Goal: Task Accomplishment & Management: Use online tool/utility

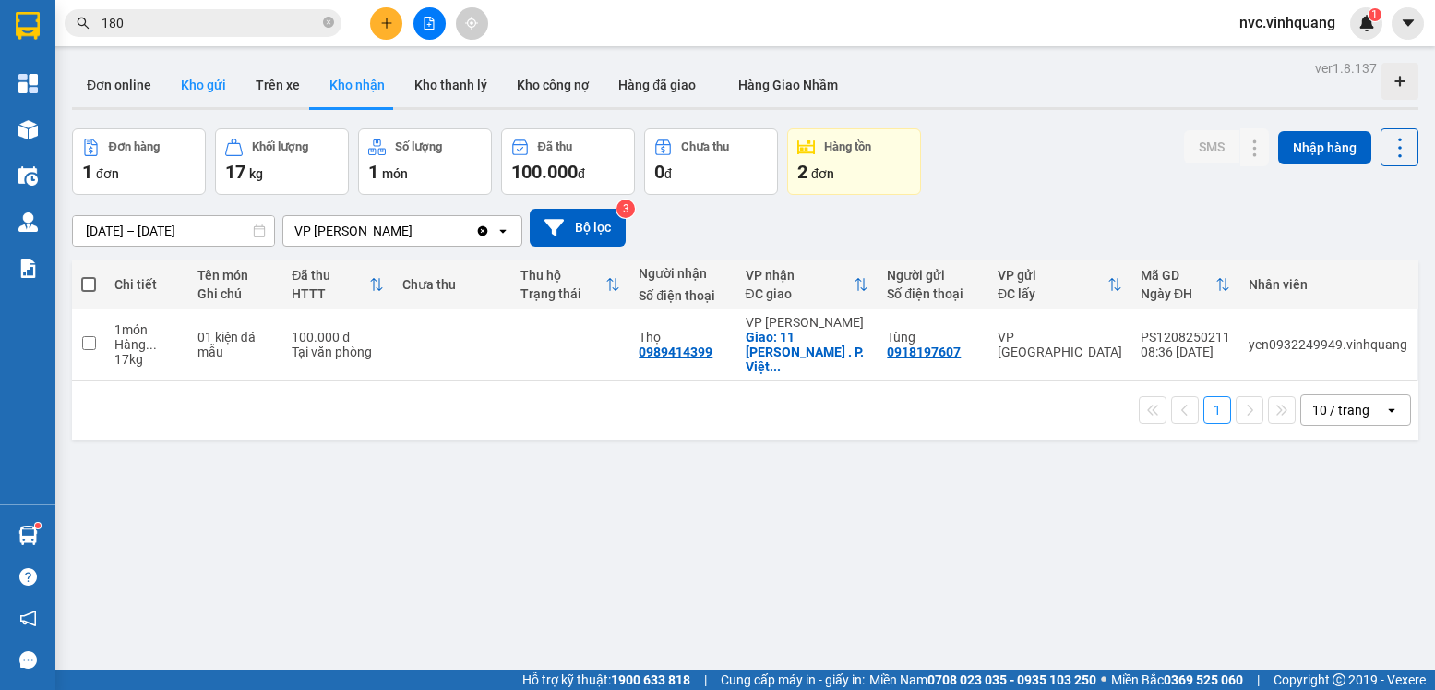
click at [206, 90] on button "Kho gửi" at bounding box center [203, 85] width 75 height 44
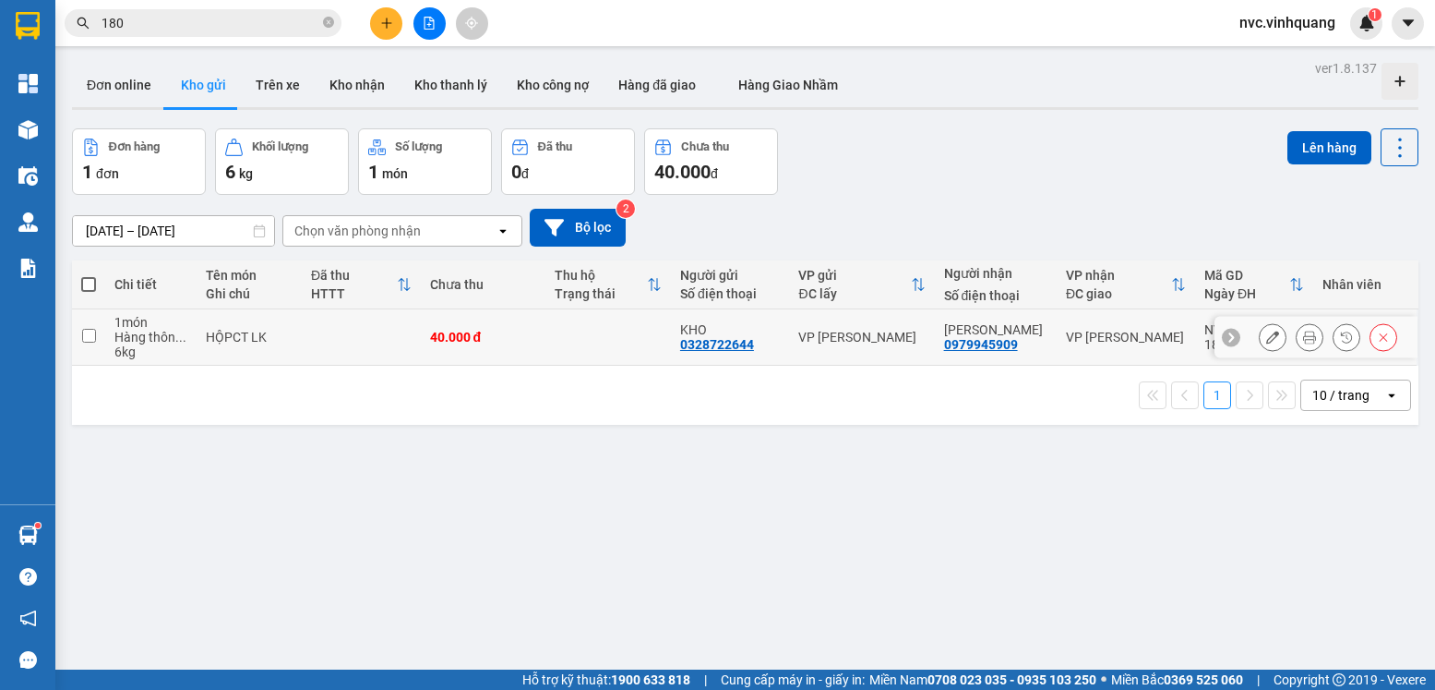
click at [545, 348] on td "40.000 đ" at bounding box center [484, 337] width 126 height 56
checkbox input "true"
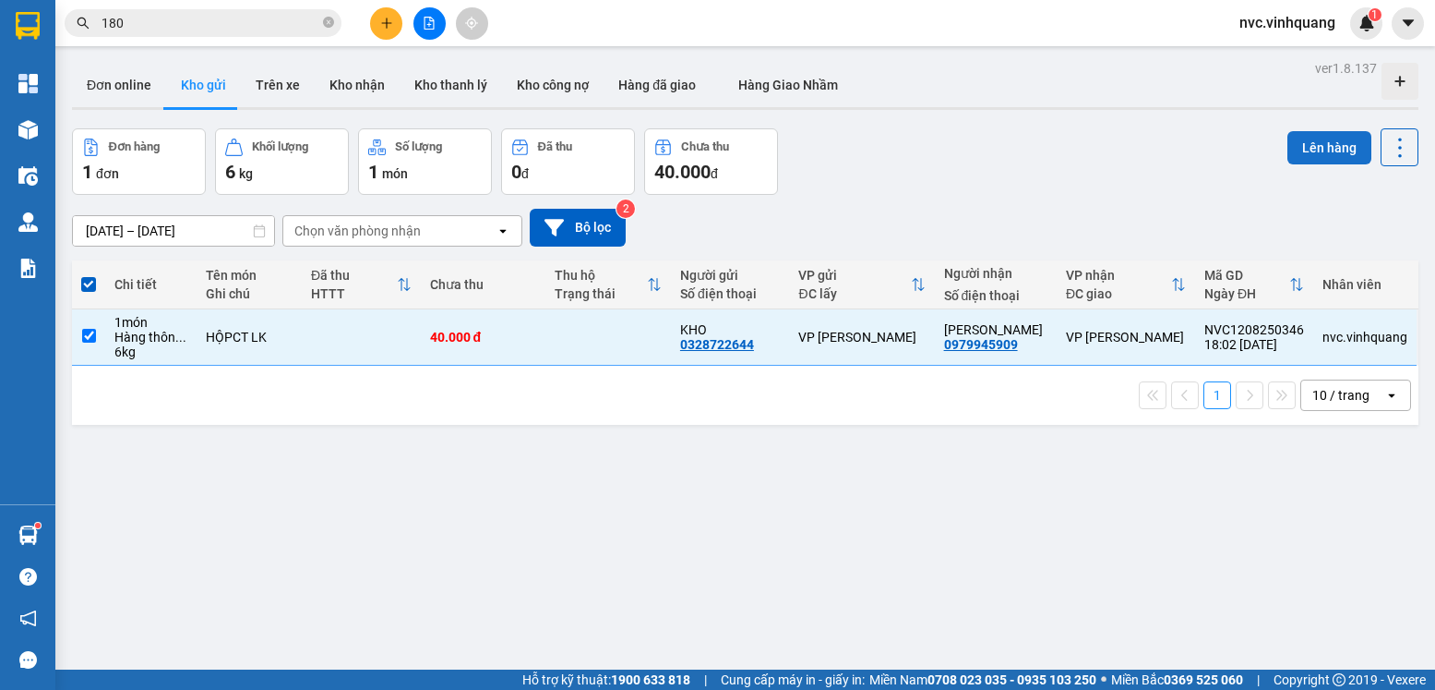
click at [1346, 160] on button "Lên hàng" at bounding box center [1330, 147] width 84 height 33
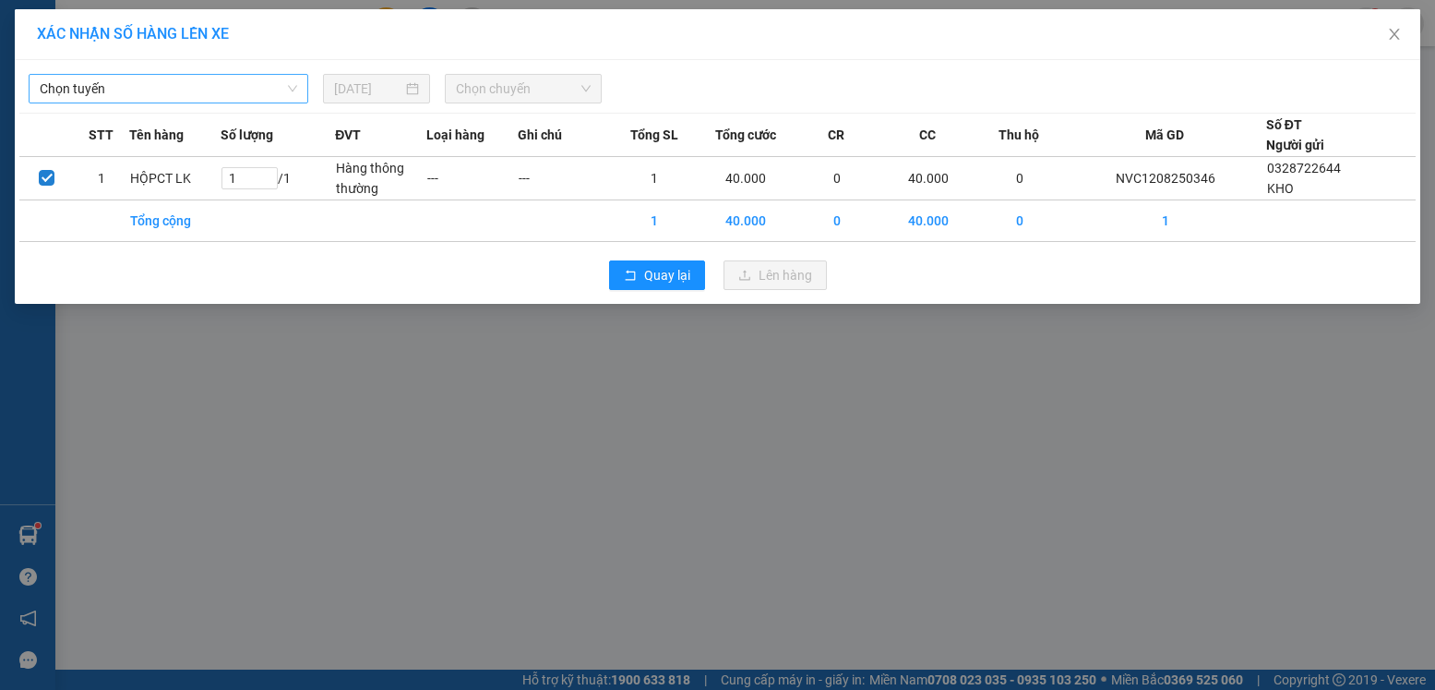
click at [288, 80] on span "Chọn tuyến" at bounding box center [169, 89] width 258 height 28
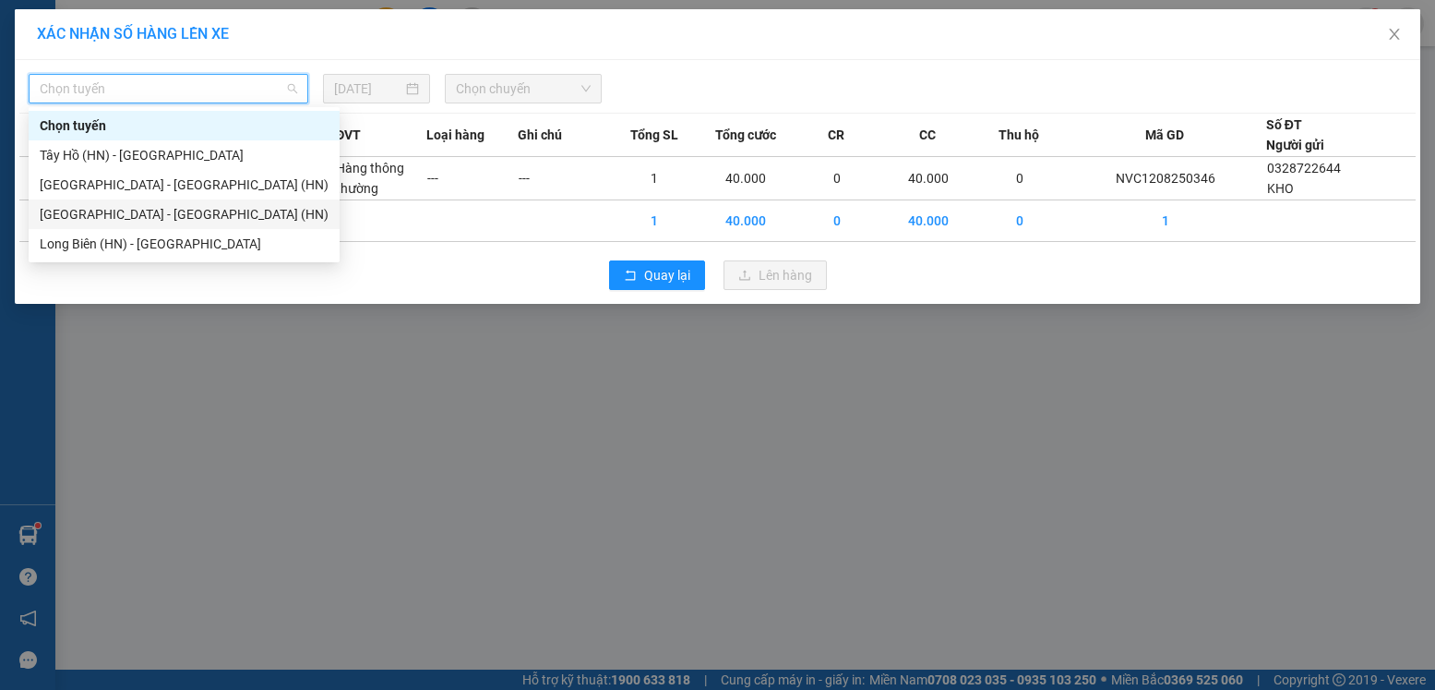
click at [150, 222] on div "[GEOGRAPHIC_DATA] - [GEOGRAPHIC_DATA] (HN)" at bounding box center [184, 214] width 289 height 20
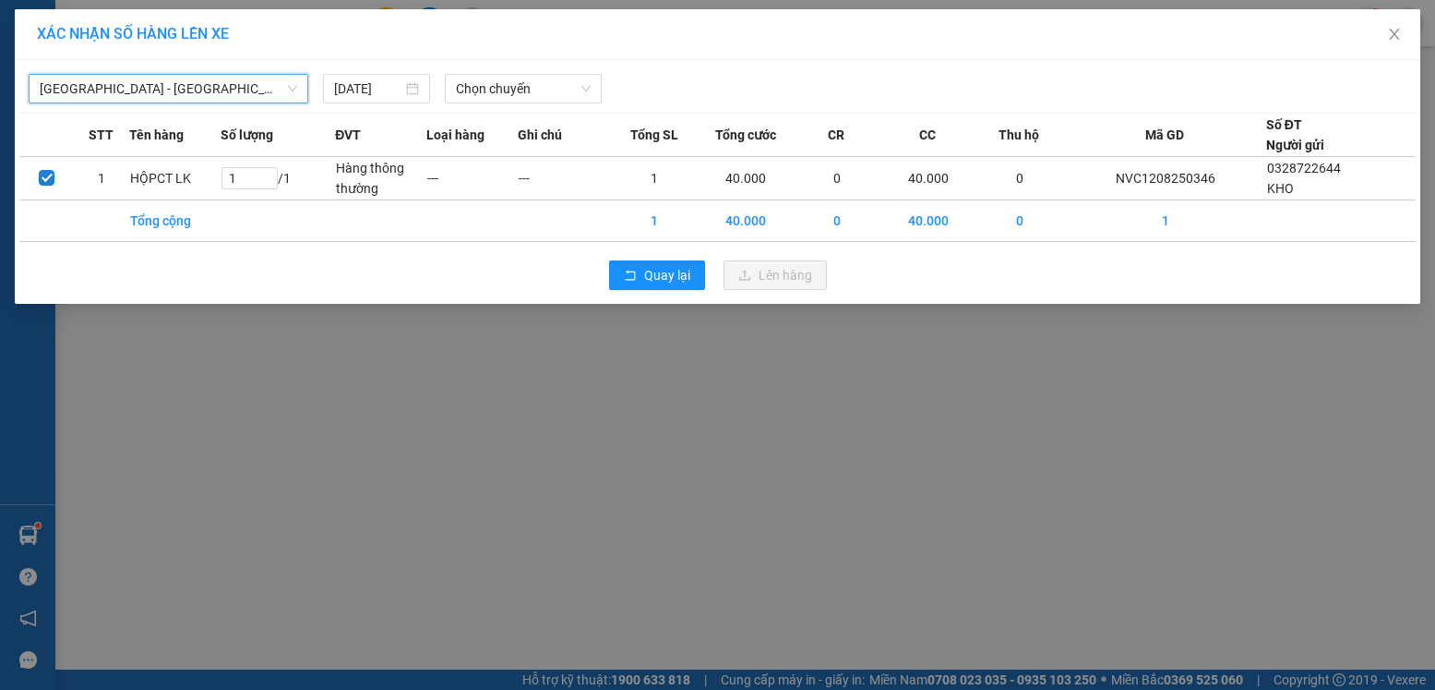
click at [258, 85] on span "[GEOGRAPHIC_DATA] - [GEOGRAPHIC_DATA] (HN)" at bounding box center [169, 89] width 258 height 28
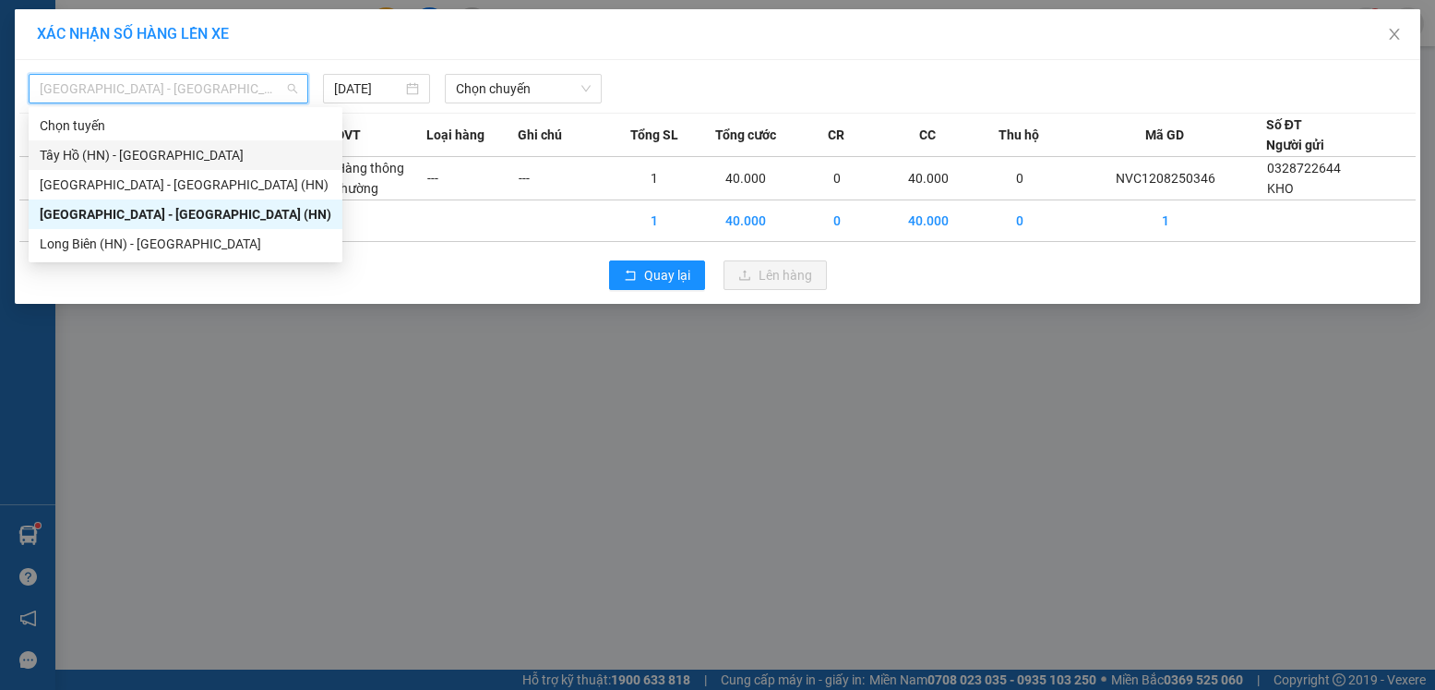
click at [151, 167] on div "Tây Hồ (HN) - [GEOGRAPHIC_DATA]" at bounding box center [186, 155] width 314 height 30
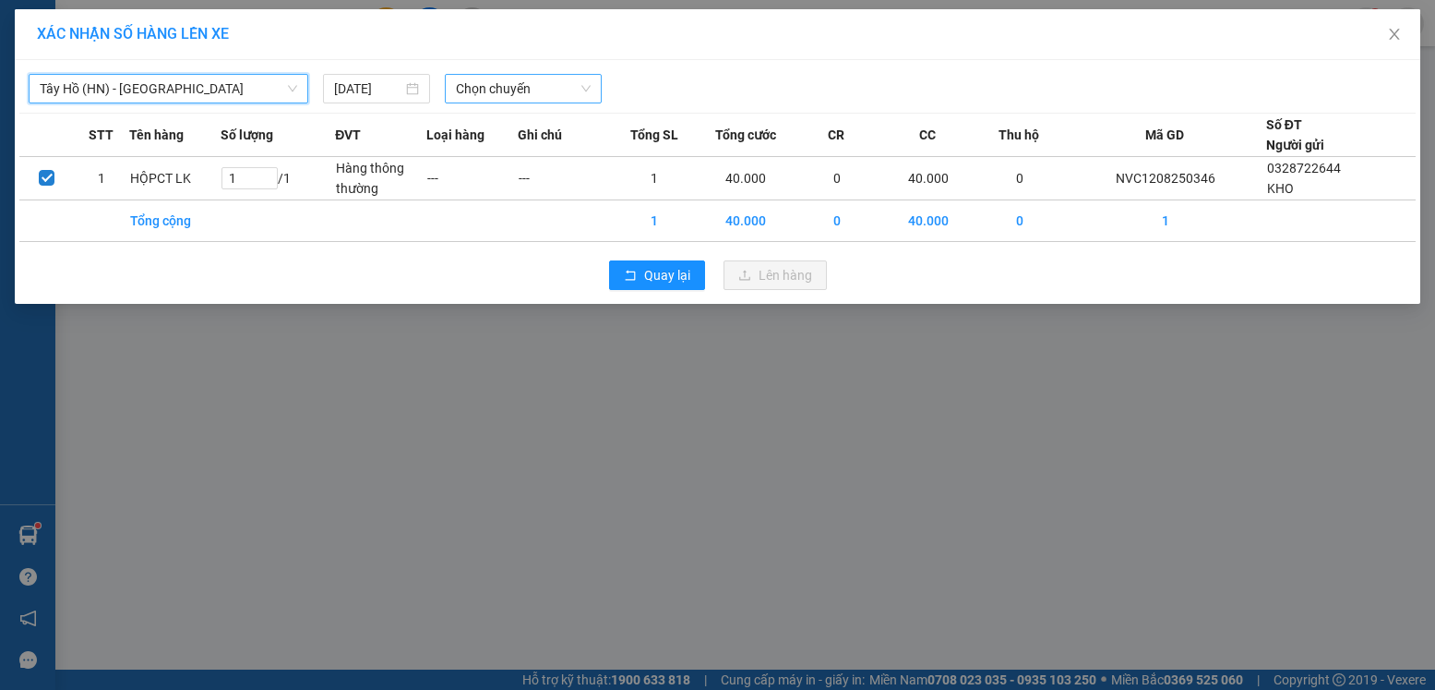
click at [478, 90] on span "Chọn chuyến" at bounding box center [523, 89] width 135 height 28
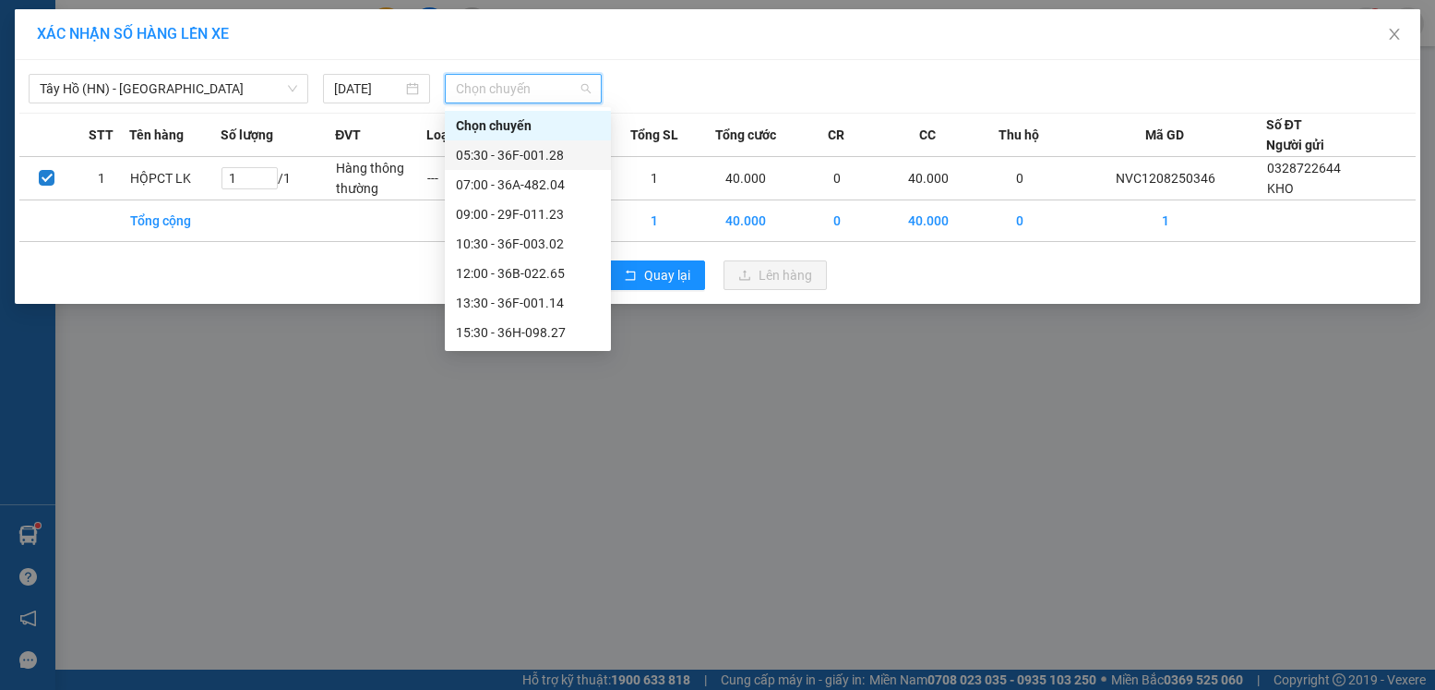
scroll to position [89, 0]
click at [524, 314] on div "18:30 - 36F-003.02" at bounding box center [528, 303] width 166 height 30
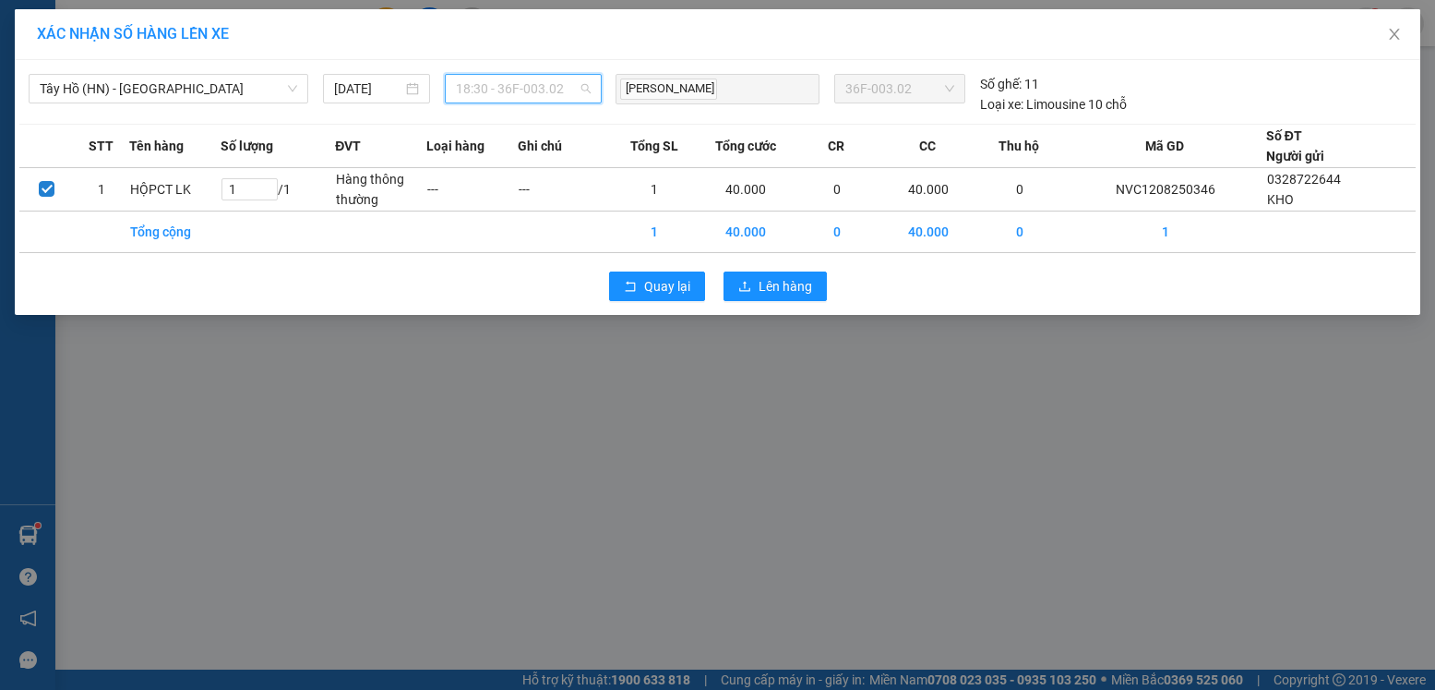
click at [543, 80] on span "18:30 - 36F-003.02" at bounding box center [523, 89] width 135 height 28
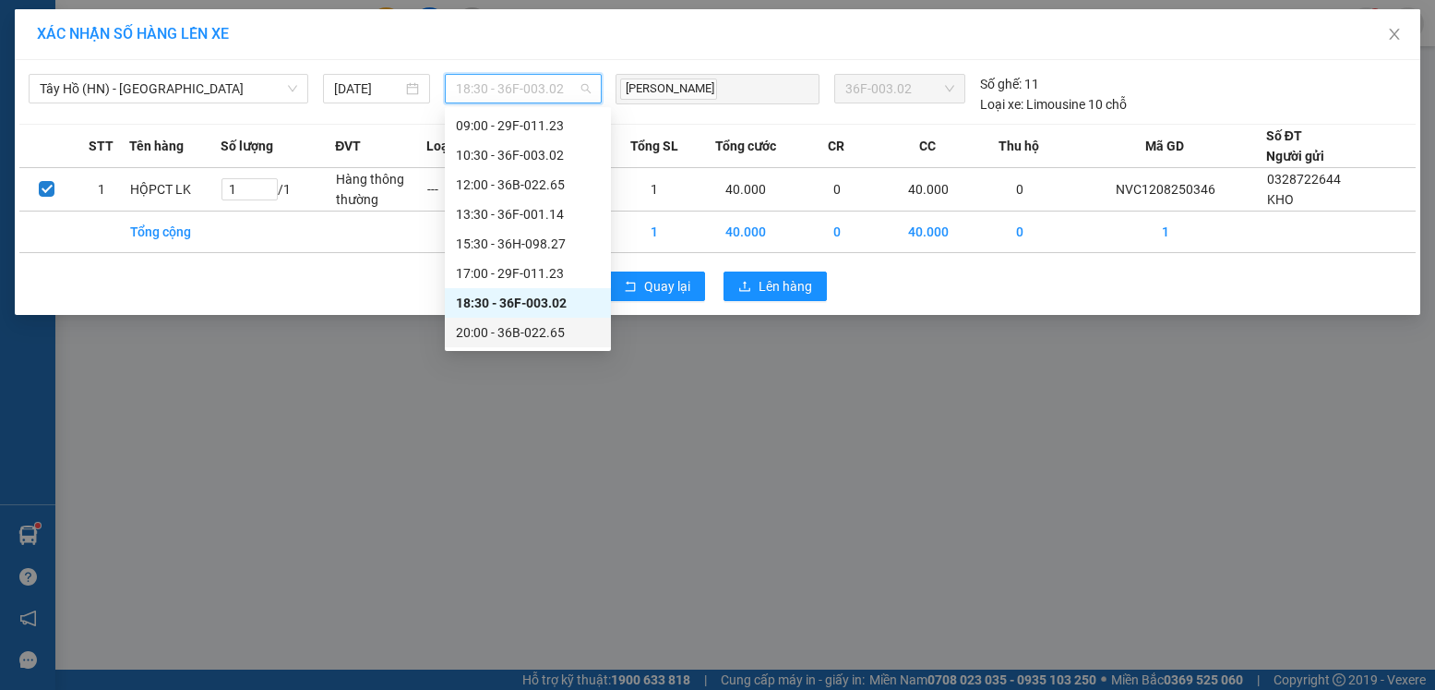
click at [520, 325] on div "20:00 - 36B-022.65" at bounding box center [528, 332] width 144 height 20
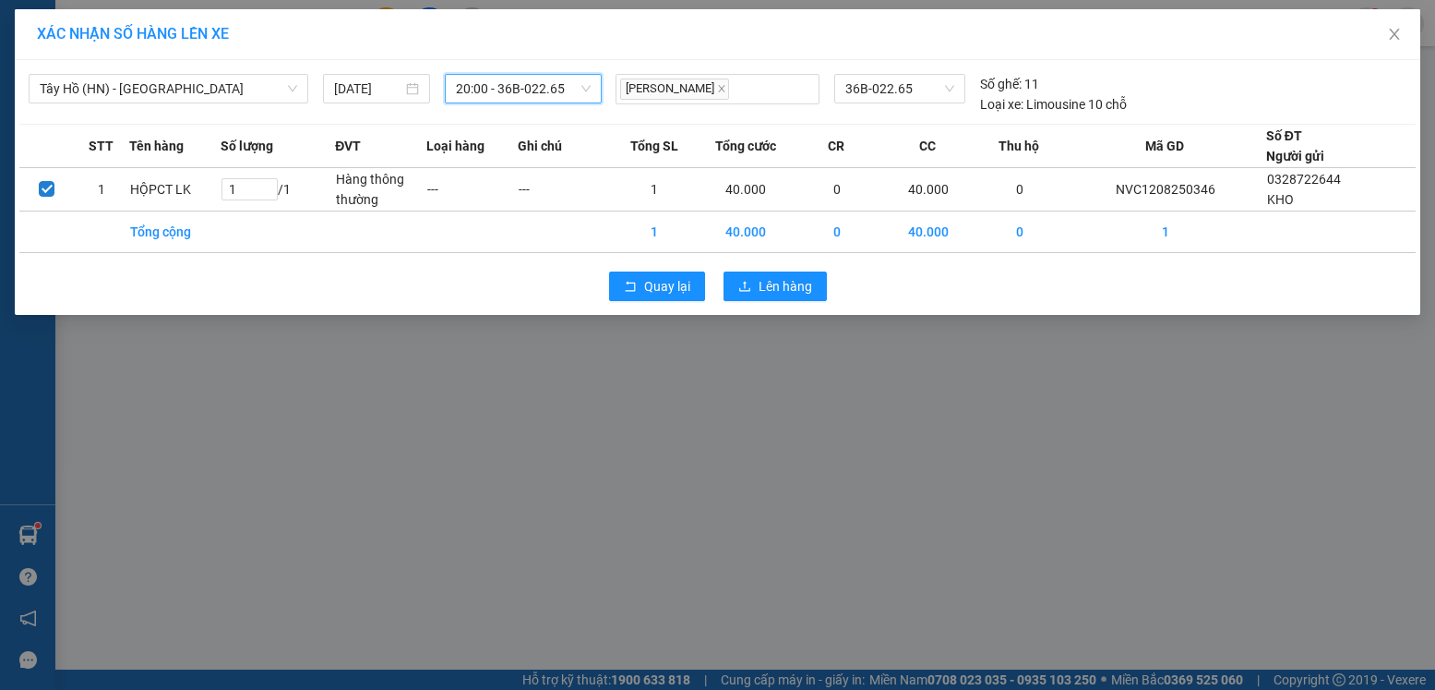
drag, startPoint x: 820, startPoint y: 270, endPoint x: 800, endPoint y: 300, distance: 36.1
click at [818, 270] on div "Quay lại Lên hàng" at bounding box center [717, 286] width 1397 height 48
click at [800, 300] on button "Lên hàng" at bounding box center [775, 286] width 103 height 30
click at [792, 288] on span "Lên hàng" at bounding box center [786, 286] width 54 height 20
